Goal: Task Accomplishment & Management: Manage account settings

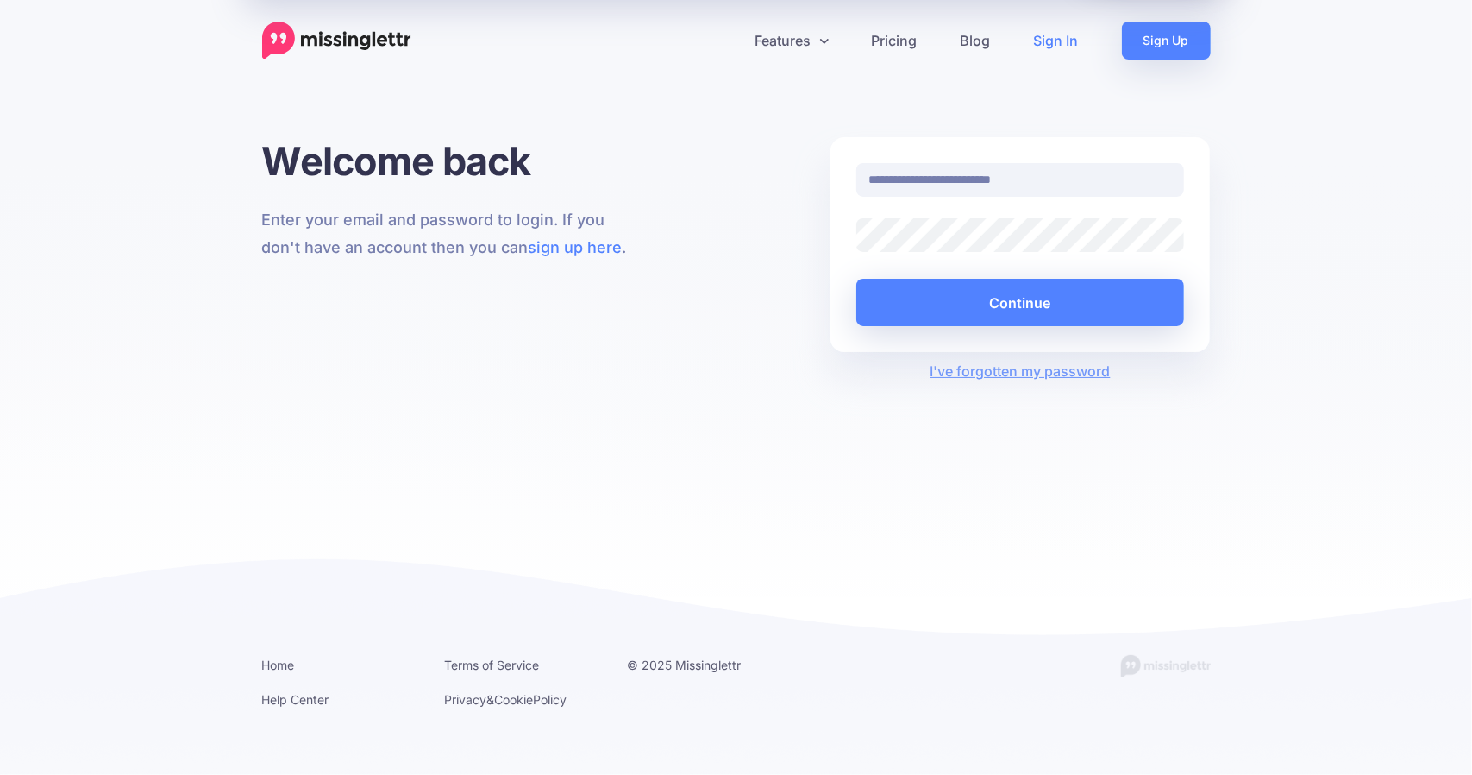
click at [857, 252] on div at bounding box center [857, 252] width 0 height 0
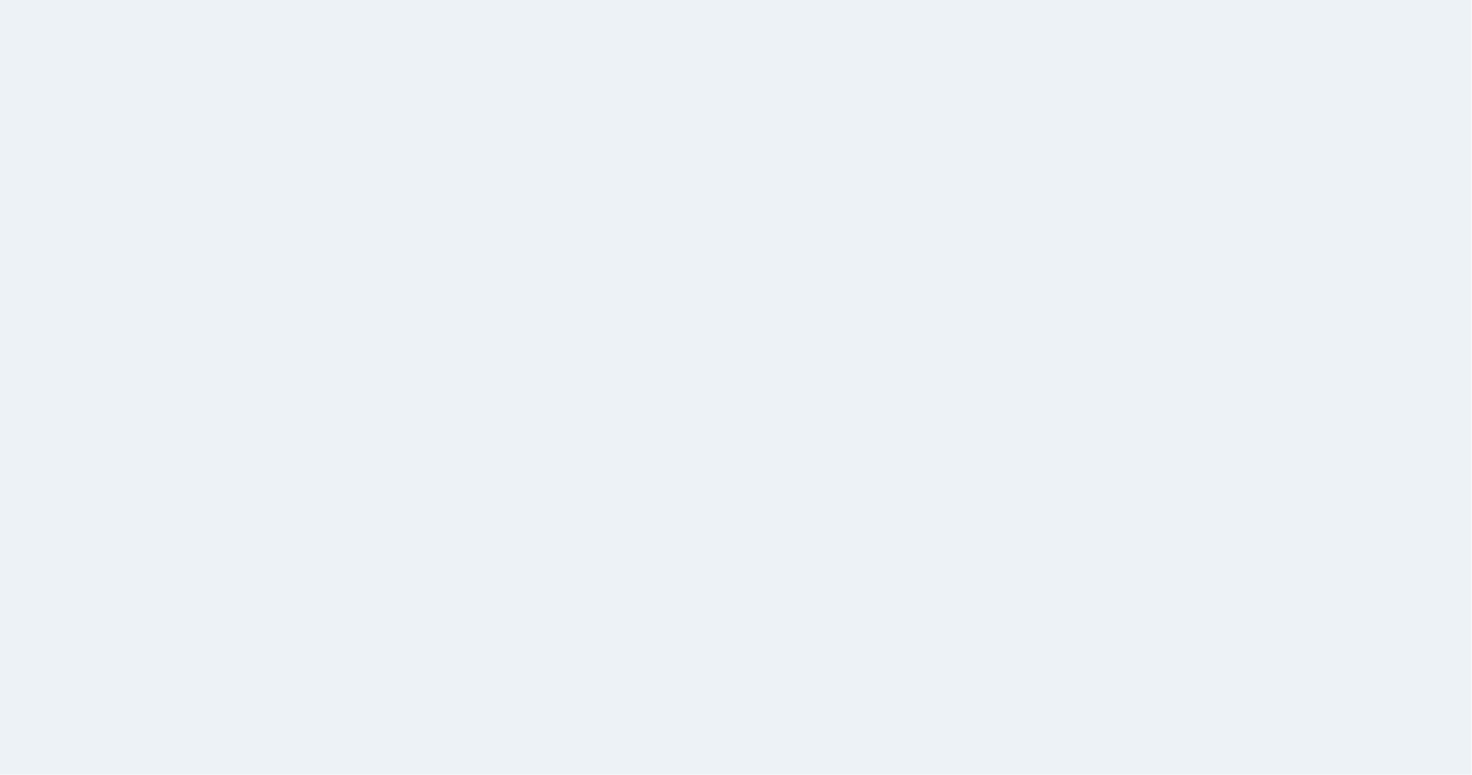
click at [1044, 311] on div "MarketVisory Group MarketVisory Group PHPC Children's Healthcare Asso… ACE Seni…" at bounding box center [736, 204] width 1472 height 292
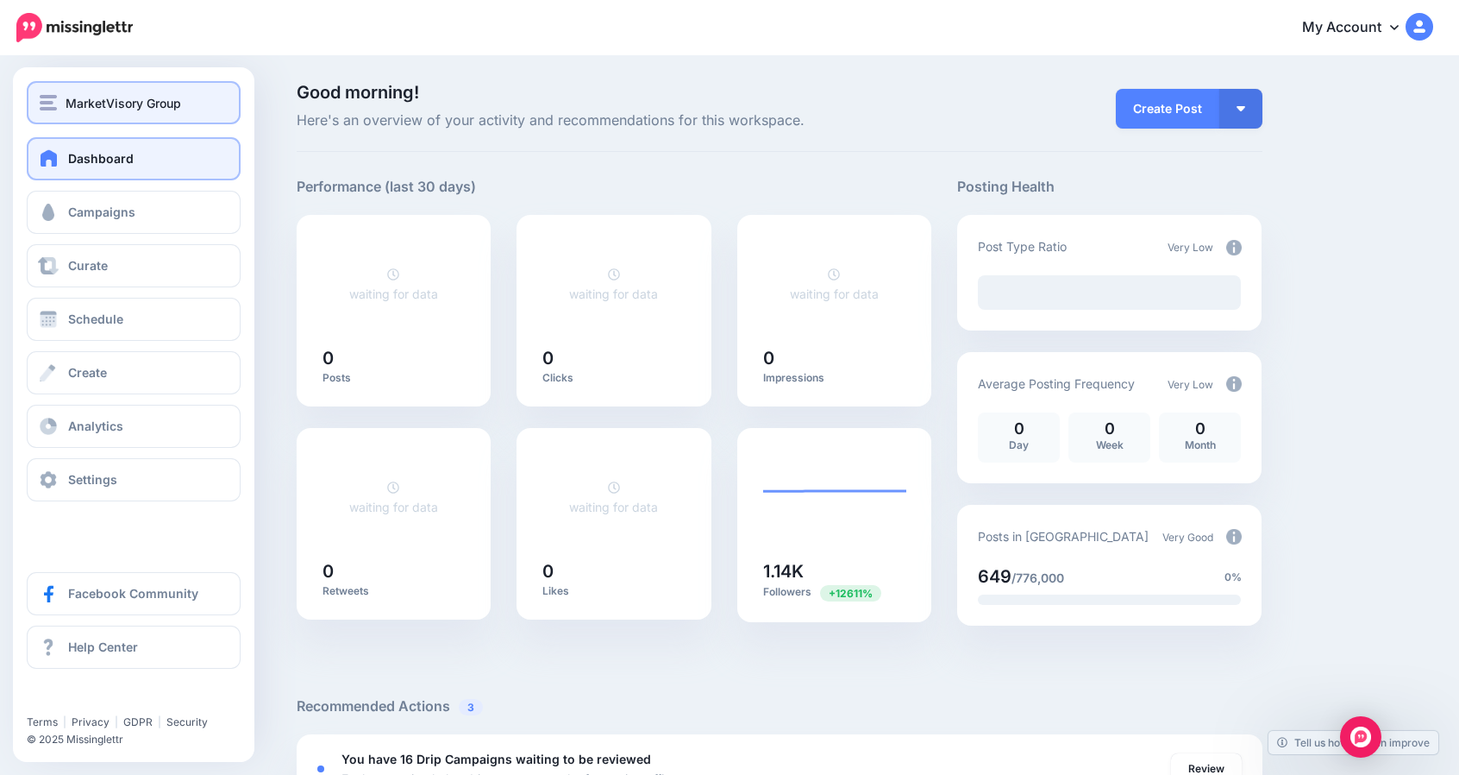
click at [94, 110] on span "MarketVisory Group" at bounding box center [124, 103] width 116 height 20
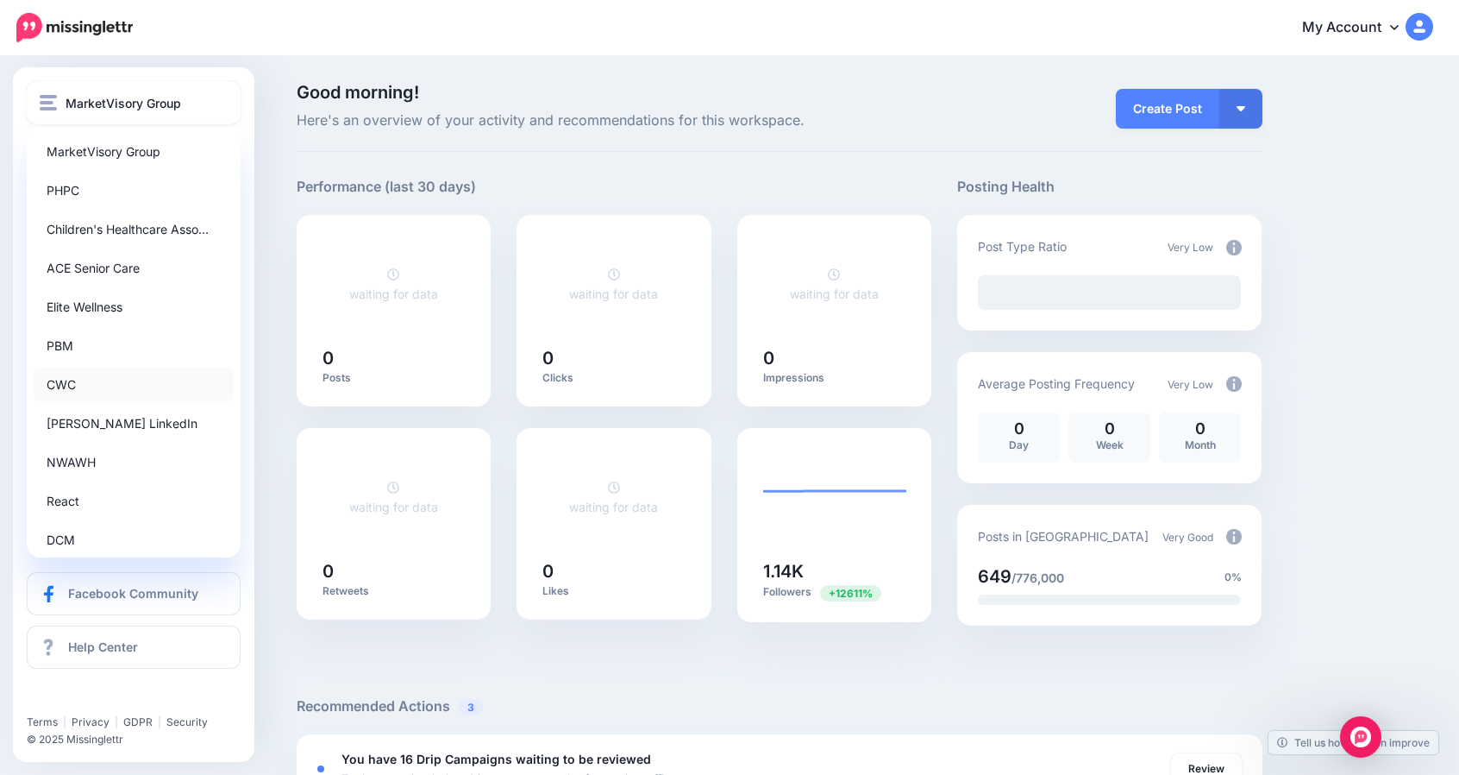
scroll to position [170, 0]
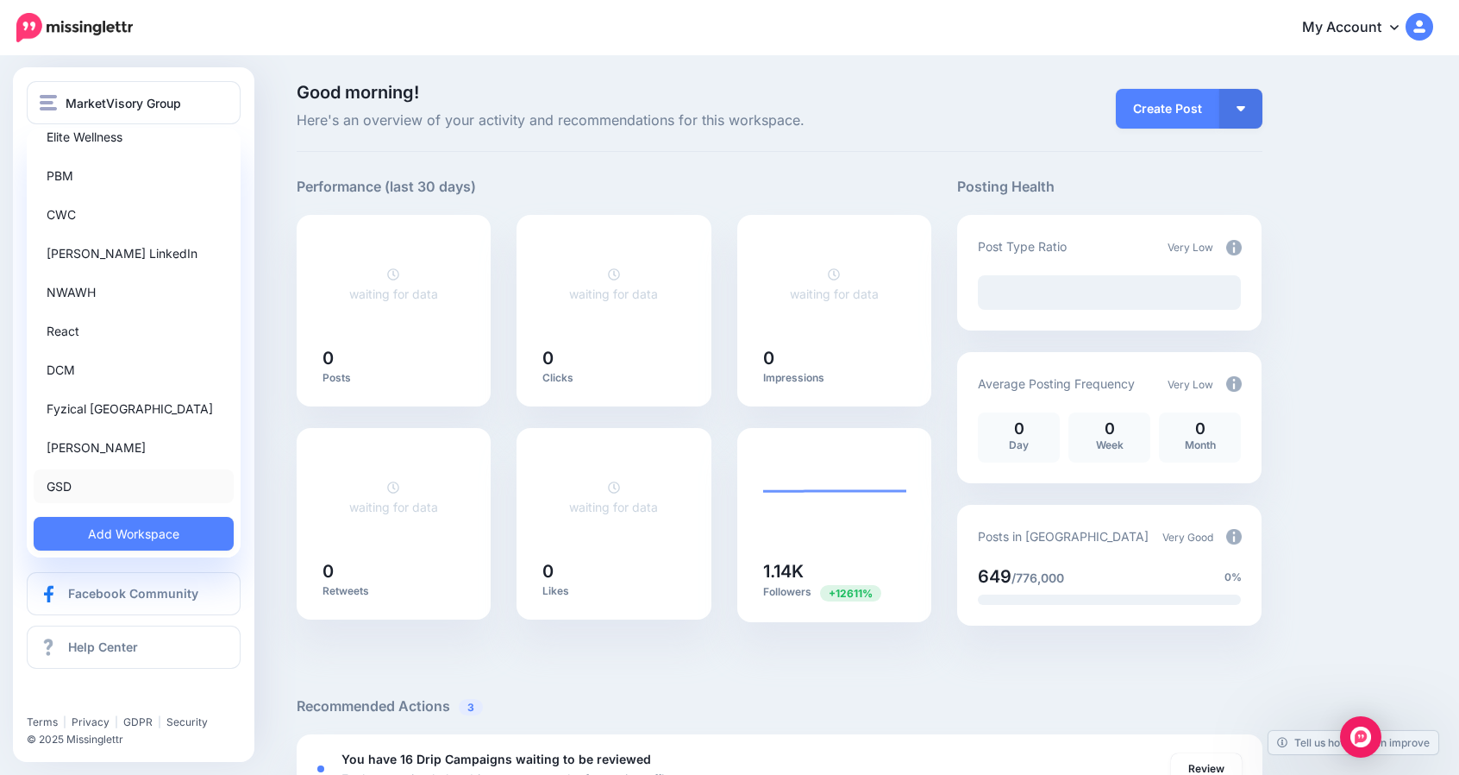
click at [81, 479] on link "GSD" at bounding box center [134, 486] width 200 height 34
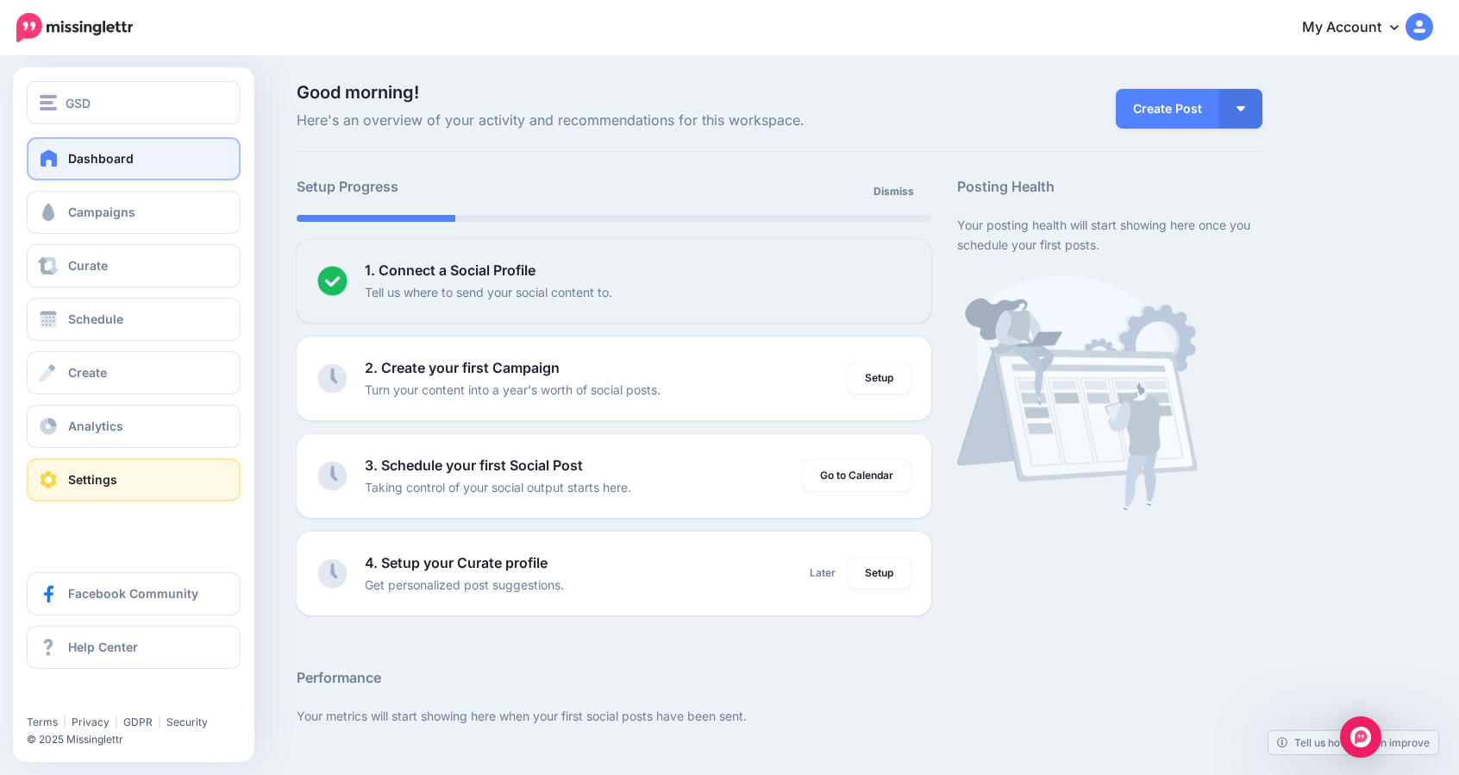
click at [77, 479] on span "Settings" at bounding box center [92, 479] width 49 height 15
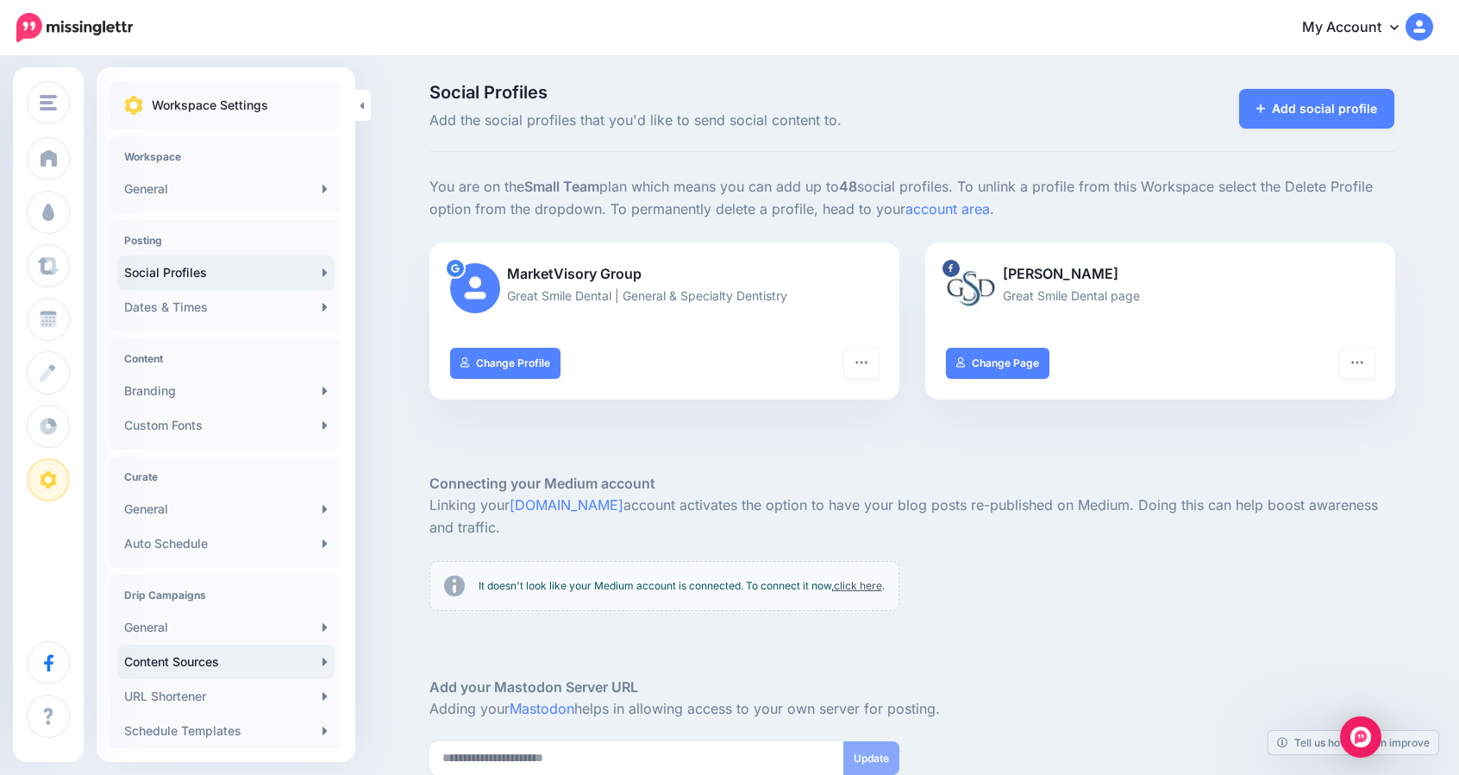
click at [191, 667] on link "Content Sources" at bounding box center [225, 661] width 217 height 35
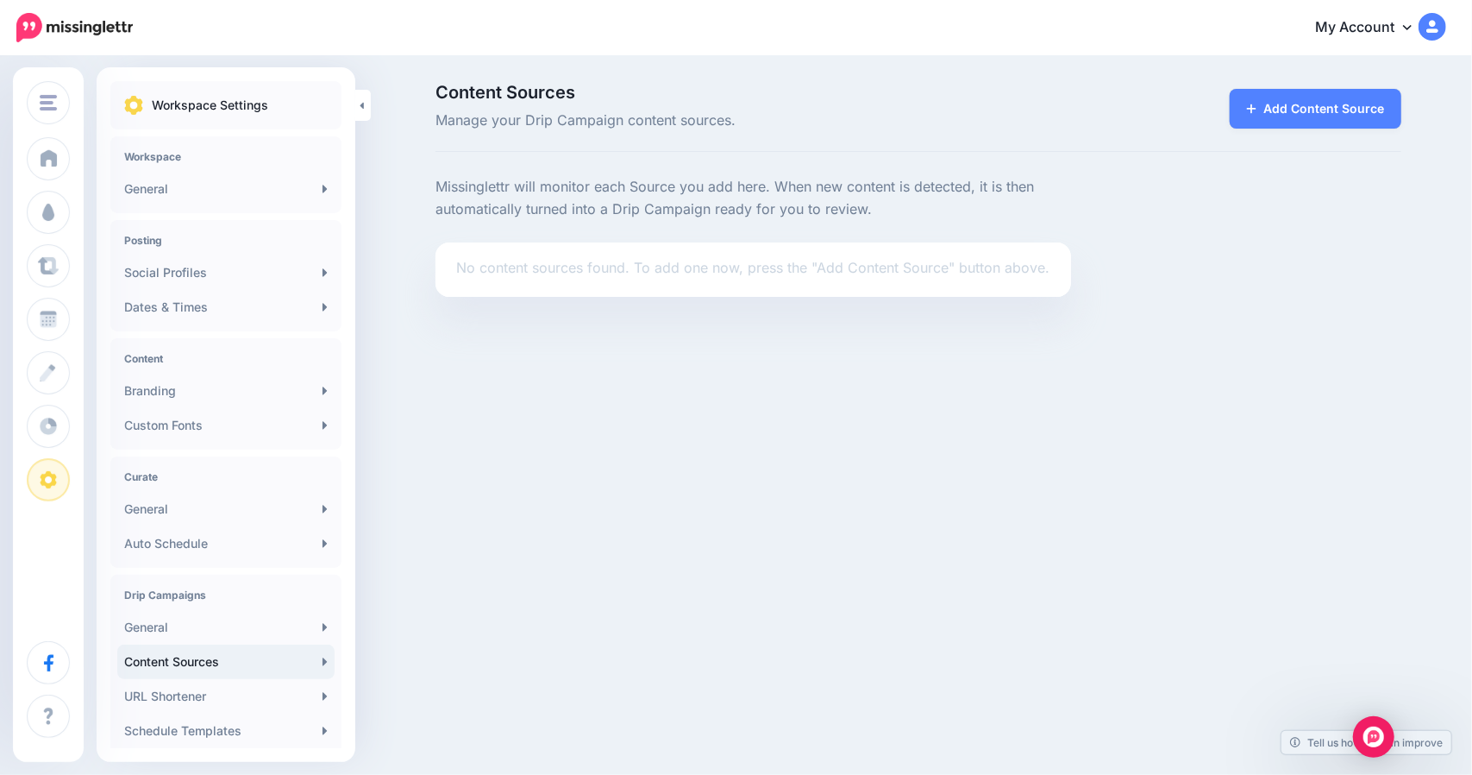
click at [516, 290] on li "No content sources found. To add one now, press the "Add Content Source" button…" at bounding box center [754, 269] width 636 height 54
click at [504, 279] on li "No content sources found. To add one now, press the "Add Content Source" button…" at bounding box center [754, 269] width 636 height 54
click at [494, 268] on p "No content sources found. To add one now, press the "Add Content Source" button…" at bounding box center [753, 268] width 594 height 22
click at [1339, 94] on link "Add Content Source" at bounding box center [1316, 109] width 172 height 40
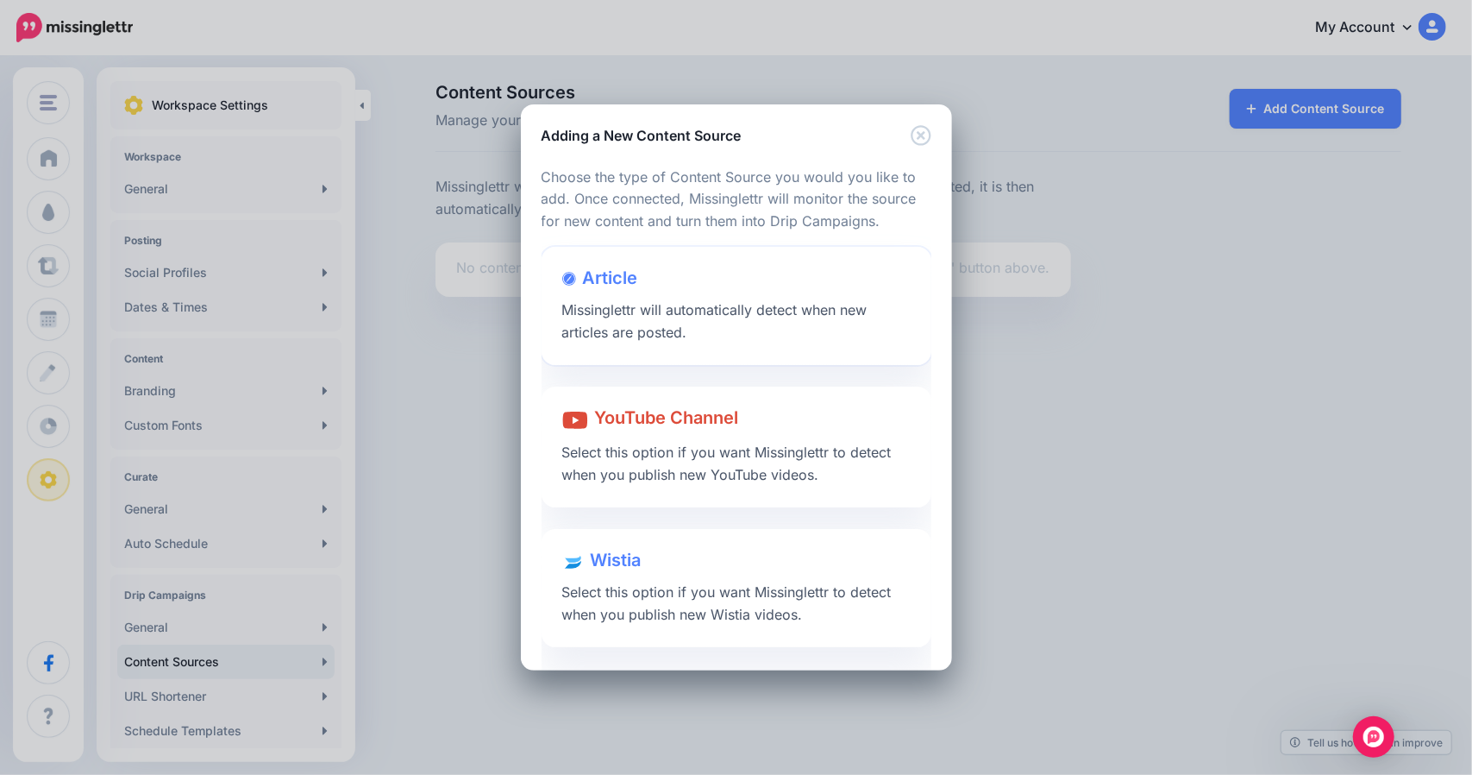
click at [606, 287] on span "Article" at bounding box center [610, 277] width 55 height 21
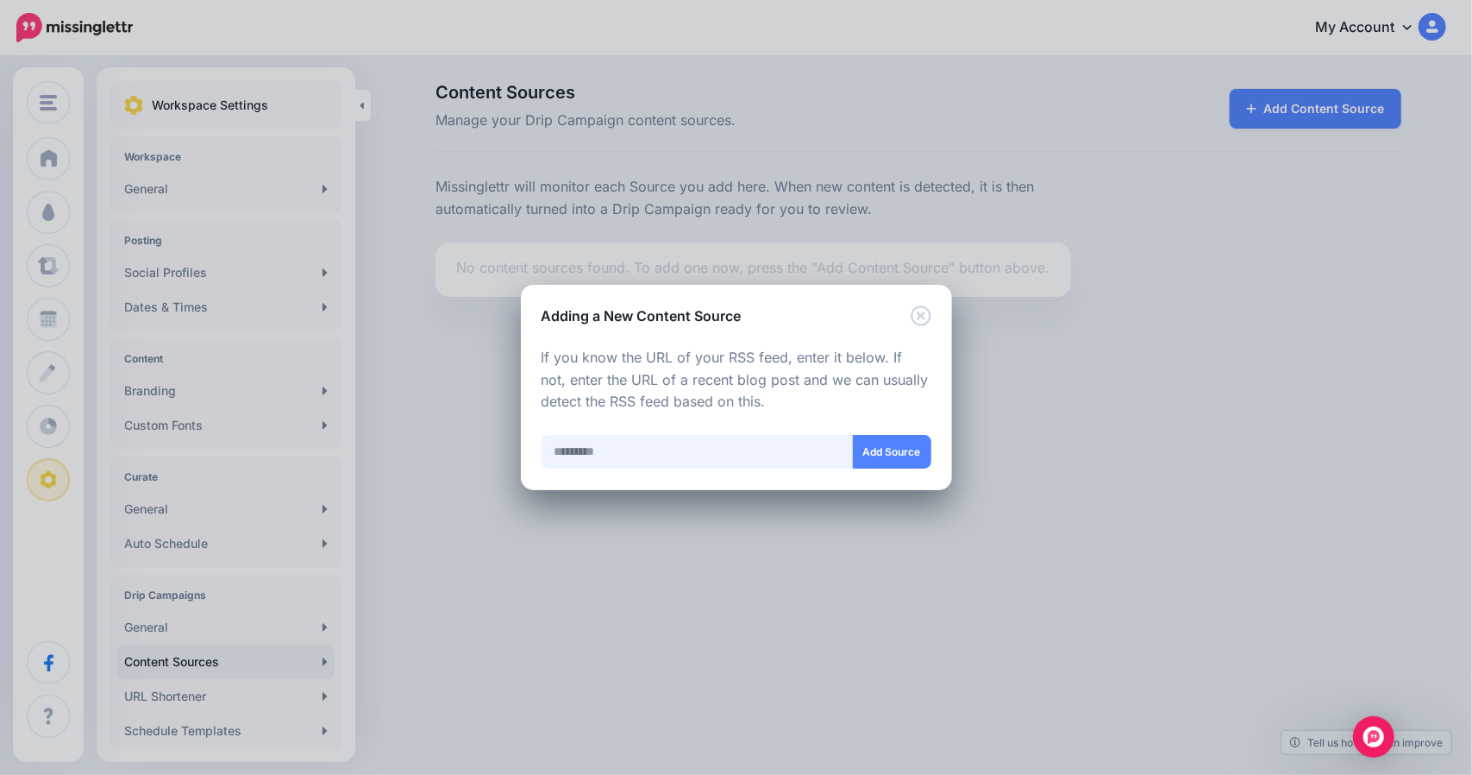
click at [661, 449] on input "text" at bounding box center [698, 452] width 312 height 34
paste input "**********"
type input "**********"
click at [877, 453] on button "Add Source" at bounding box center [892, 452] width 78 height 34
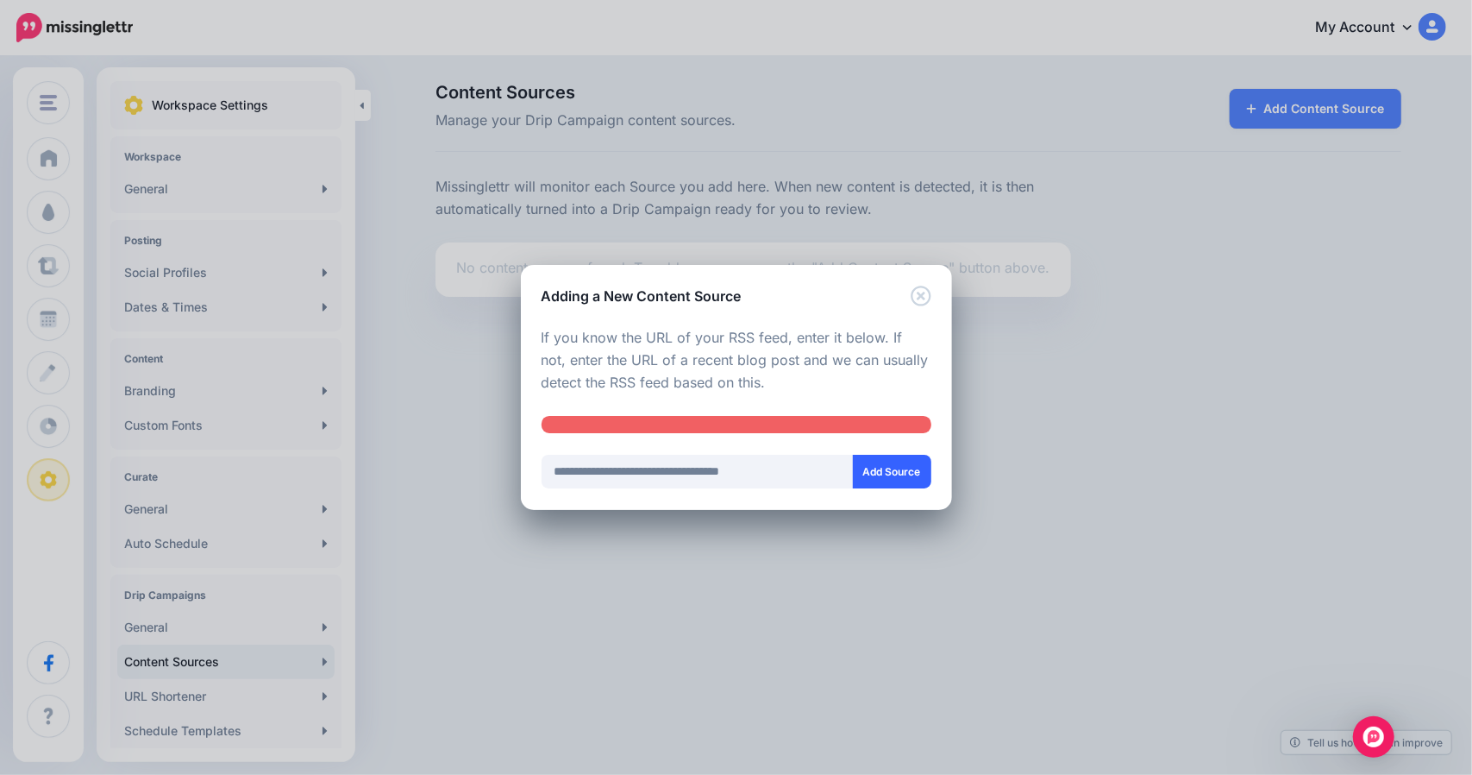
click at [880, 470] on button "Add Source" at bounding box center [892, 472] width 78 height 34
